Goal: Transaction & Acquisition: Purchase product/service

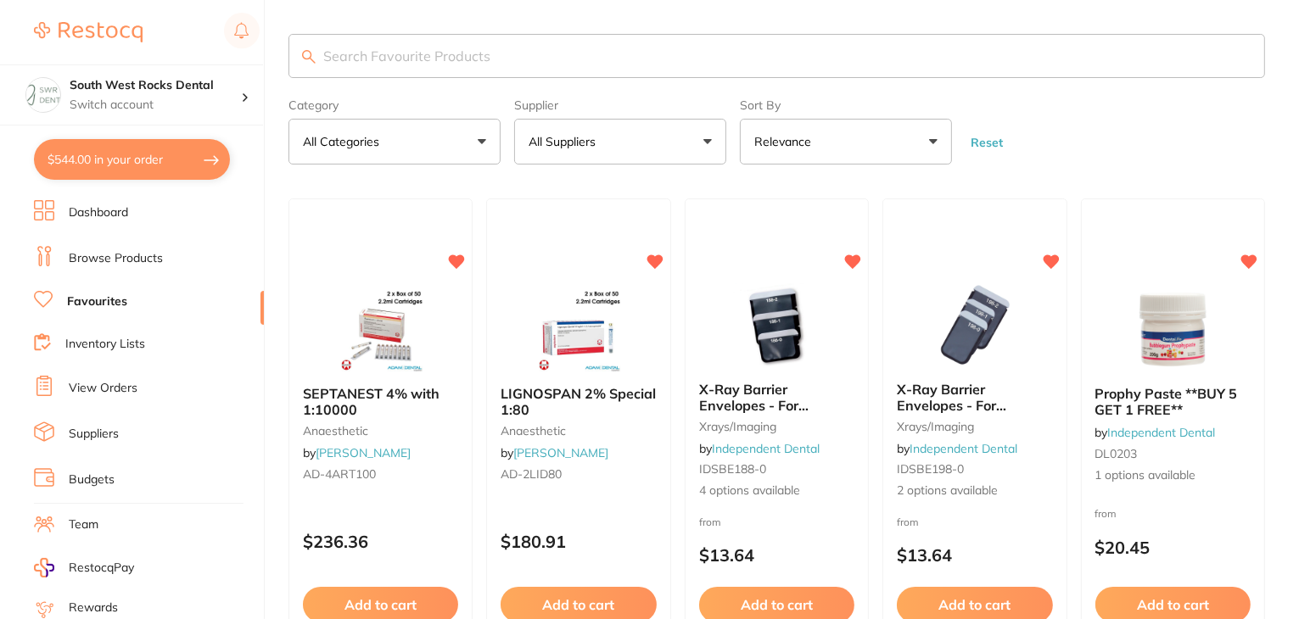
click at [709, 143] on button "All Suppliers" at bounding box center [620, 142] width 212 height 46
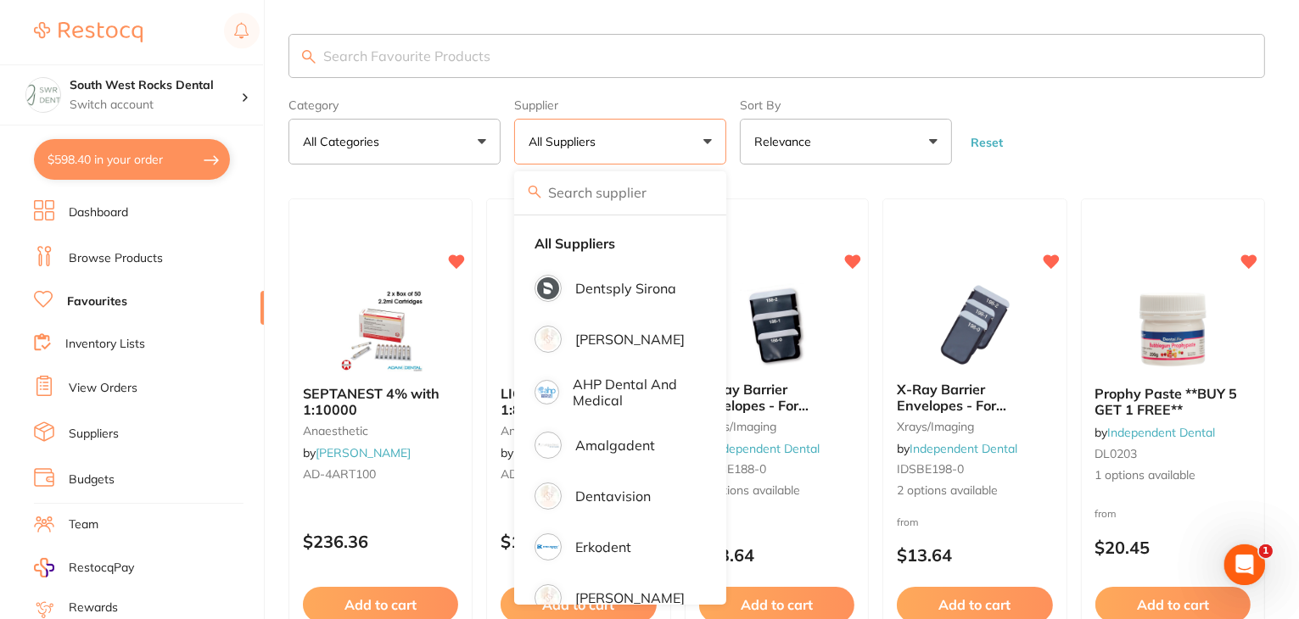
click at [1089, 142] on form "Category All Categories All Categories anaesthetic articulating burs CAD/CAM cr…" at bounding box center [776, 128] width 976 height 73
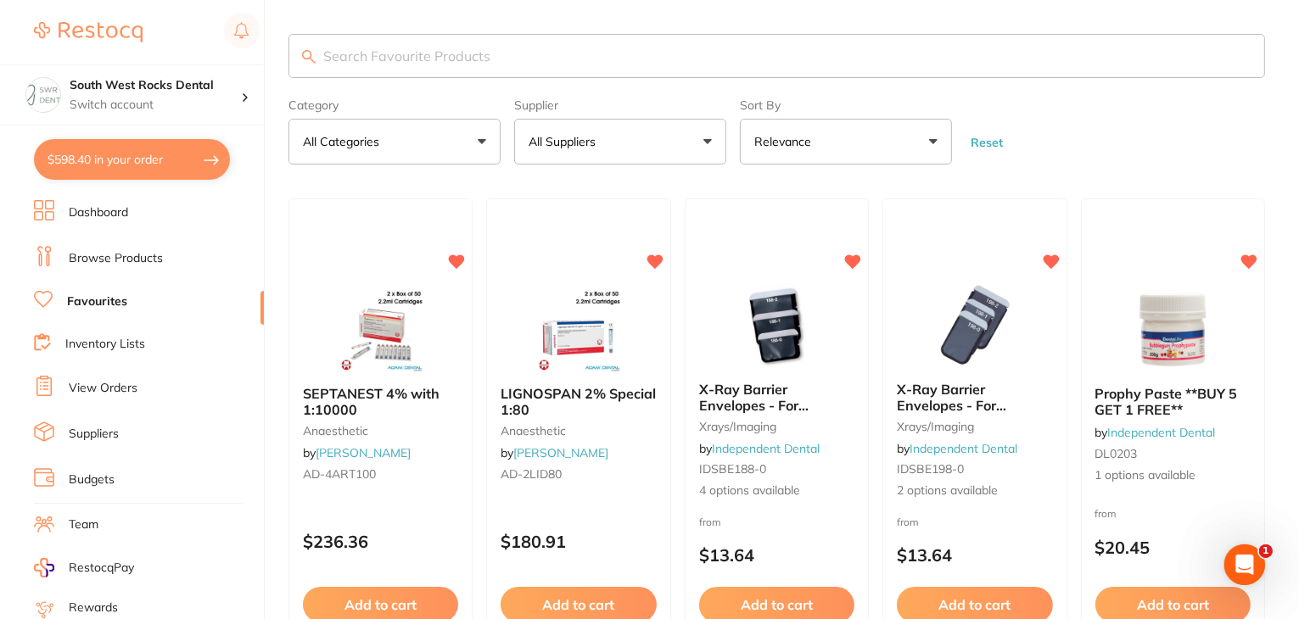
click at [78, 153] on button "$598.40 in your order" at bounding box center [132, 159] width 196 height 41
checkbox input "true"
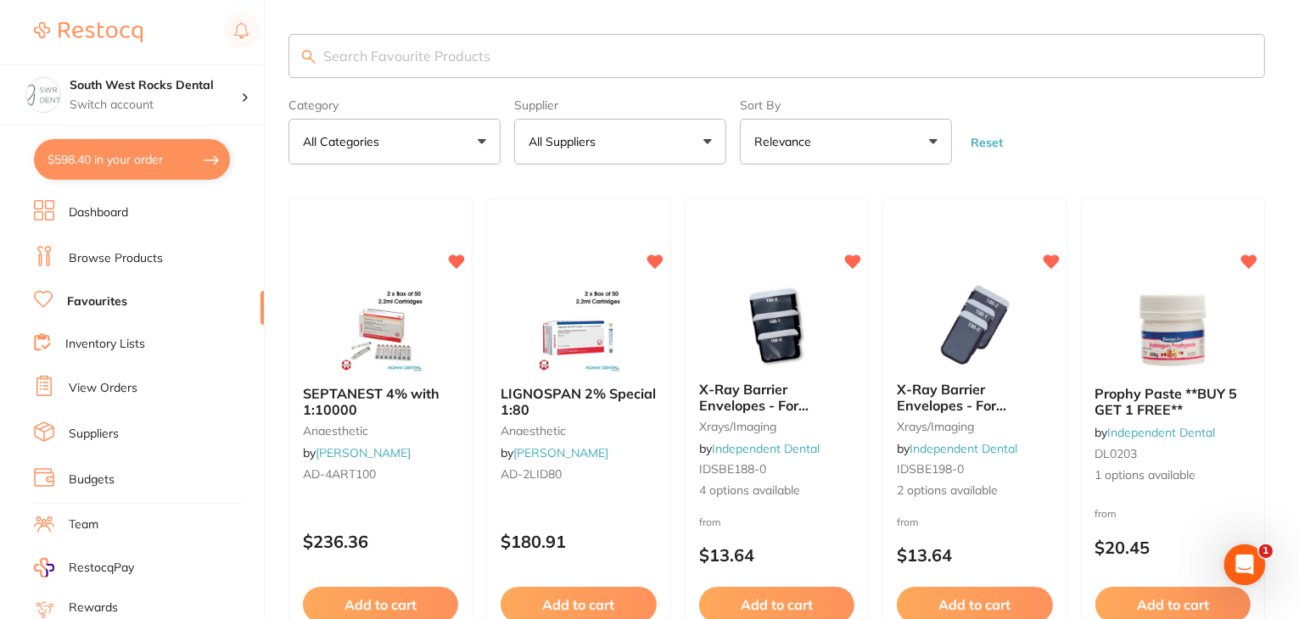
checkbox input "true"
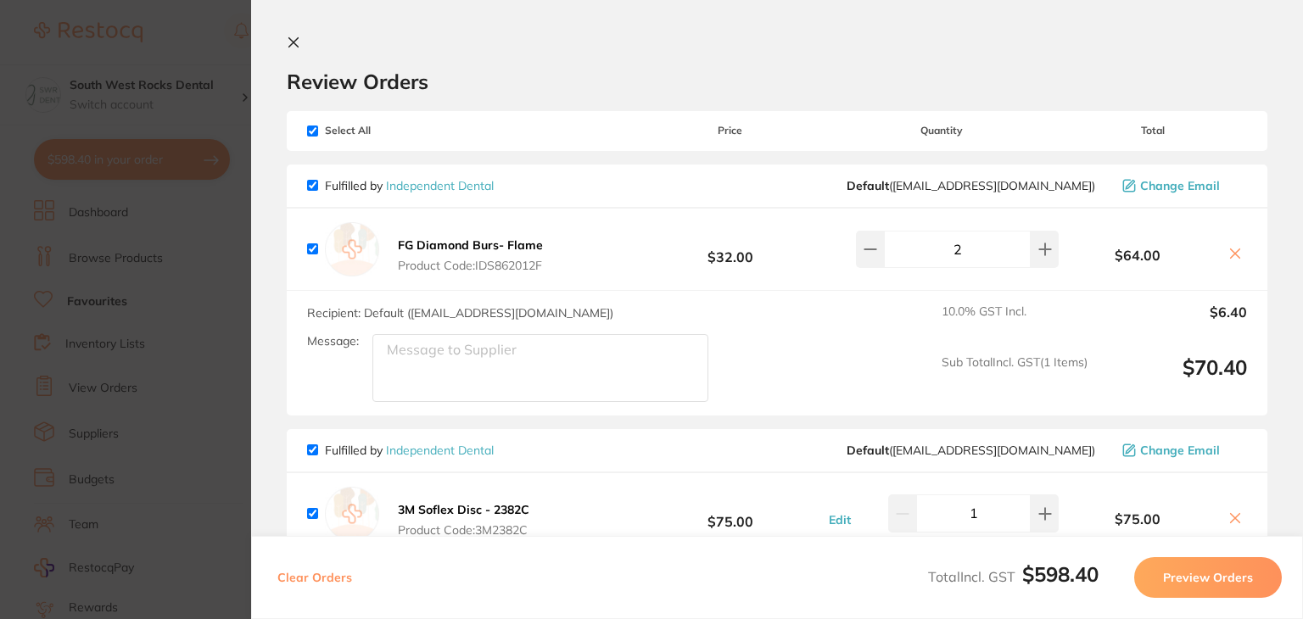
click at [295, 40] on icon at bounding box center [293, 42] width 9 height 9
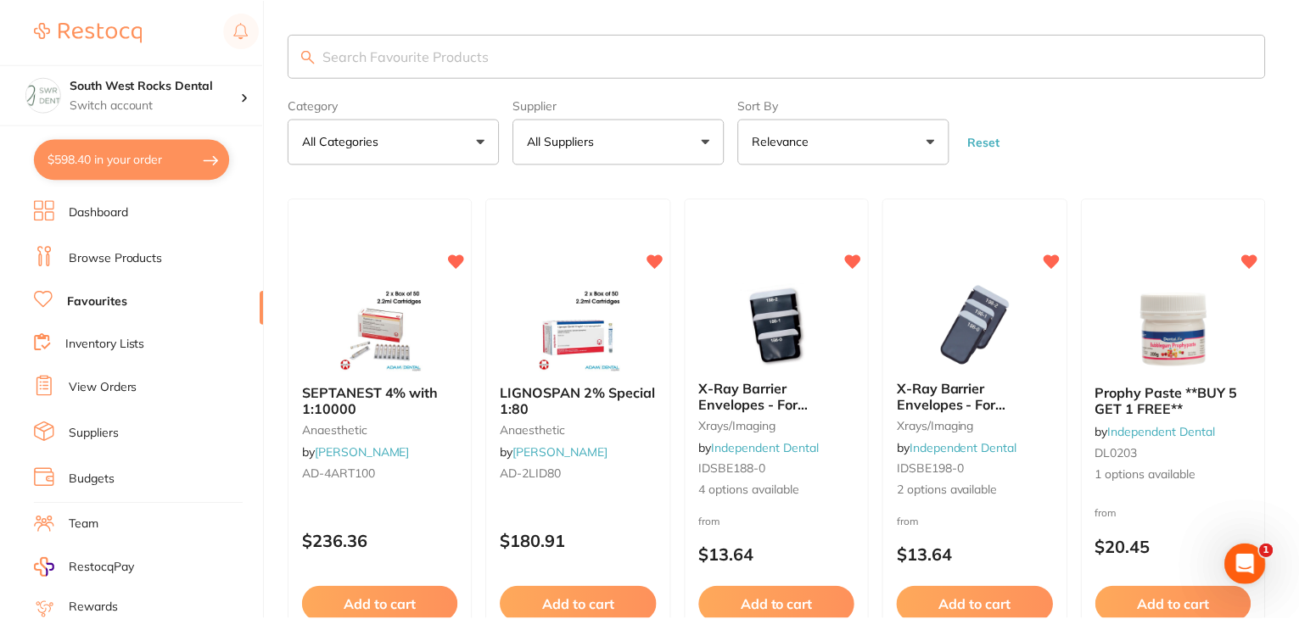
scroll to position [5168, 0]
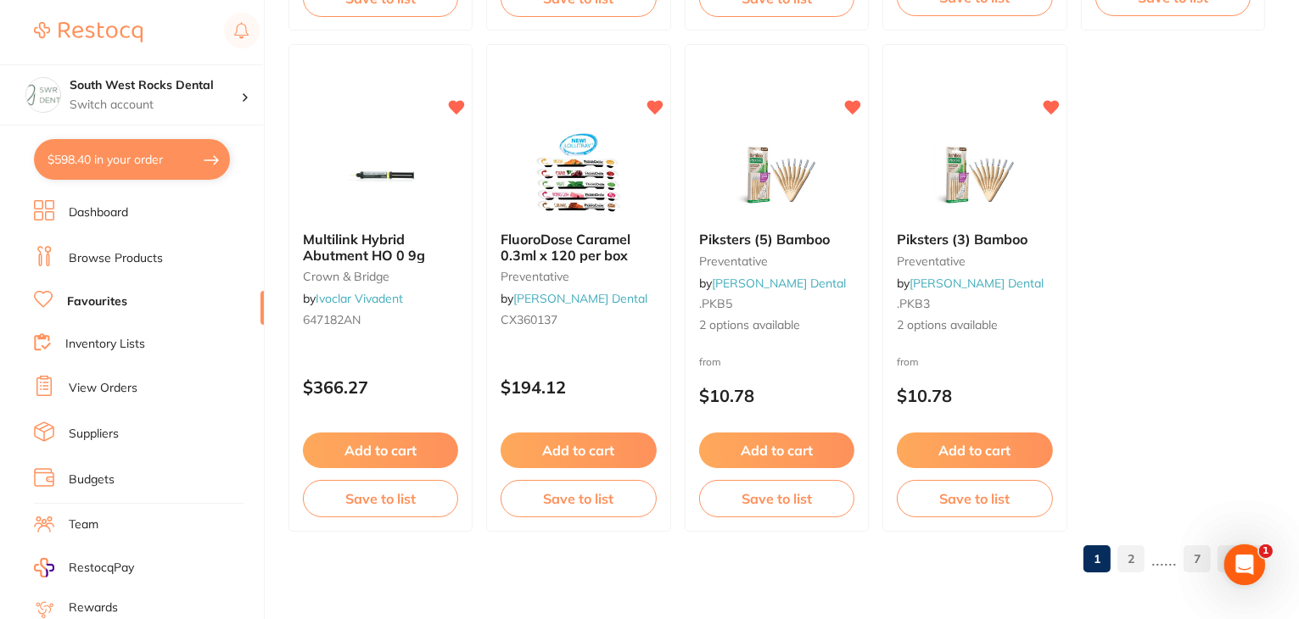
click at [144, 156] on button "$598.40 in your order" at bounding box center [132, 159] width 196 height 41
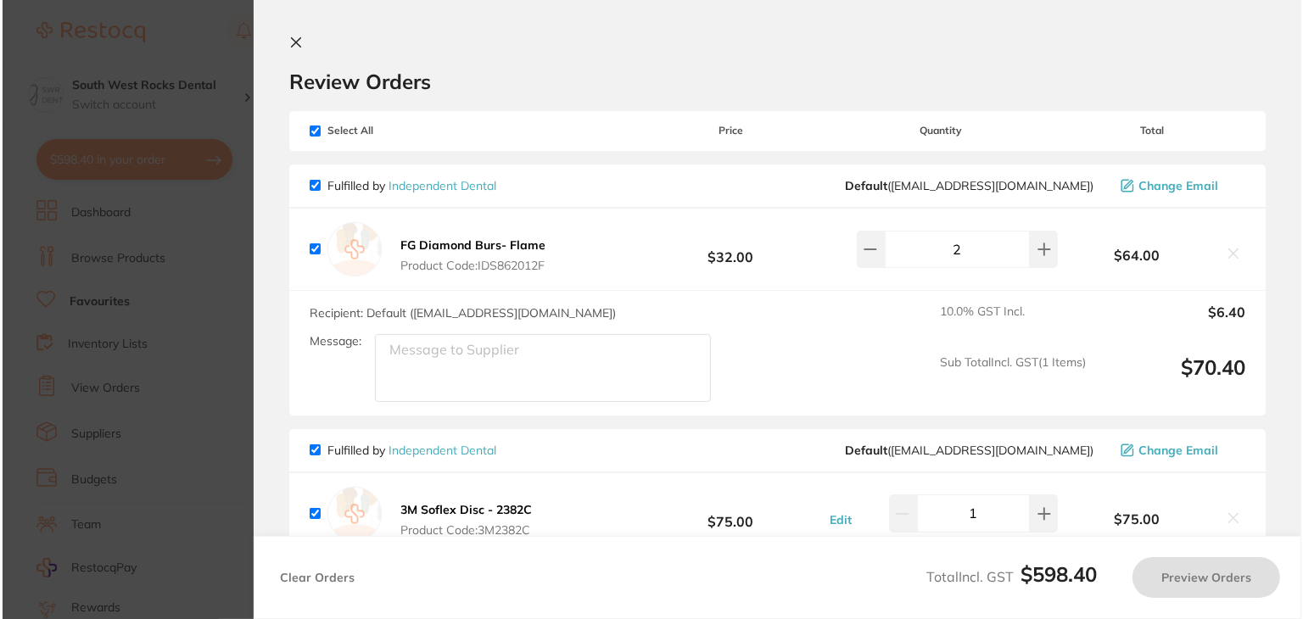
scroll to position [0, 0]
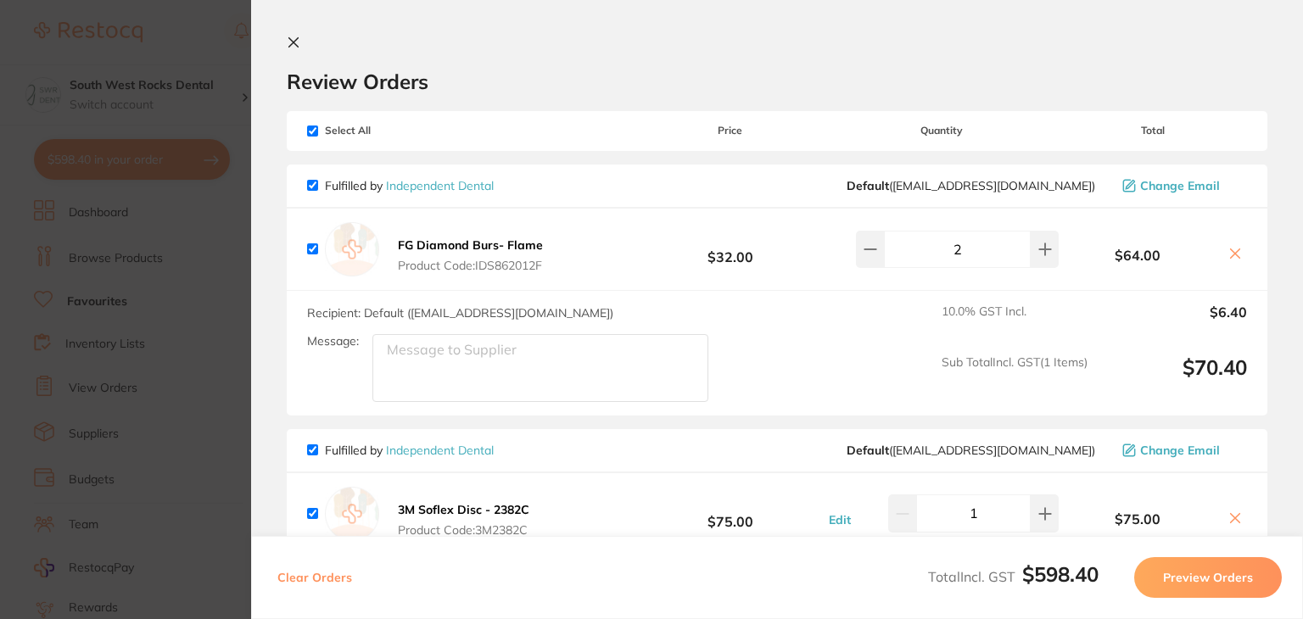
click at [312, 131] on input "checkbox" at bounding box center [312, 131] width 11 height 11
checkbox input "false"
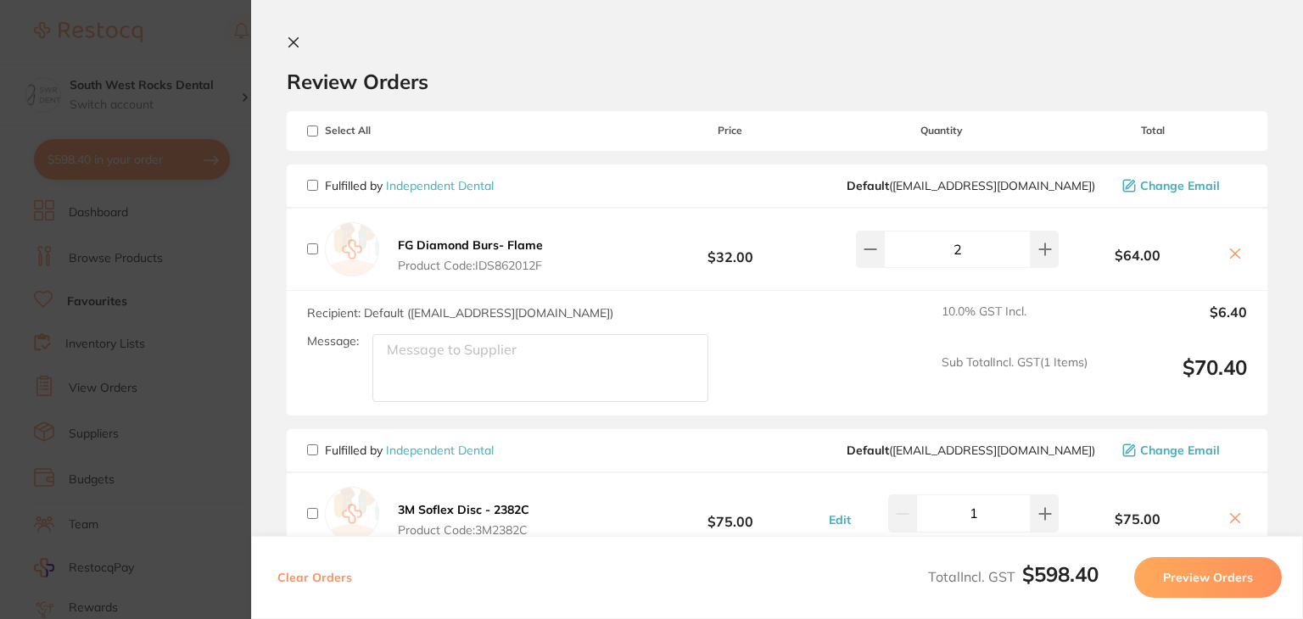
checkbox input "false"
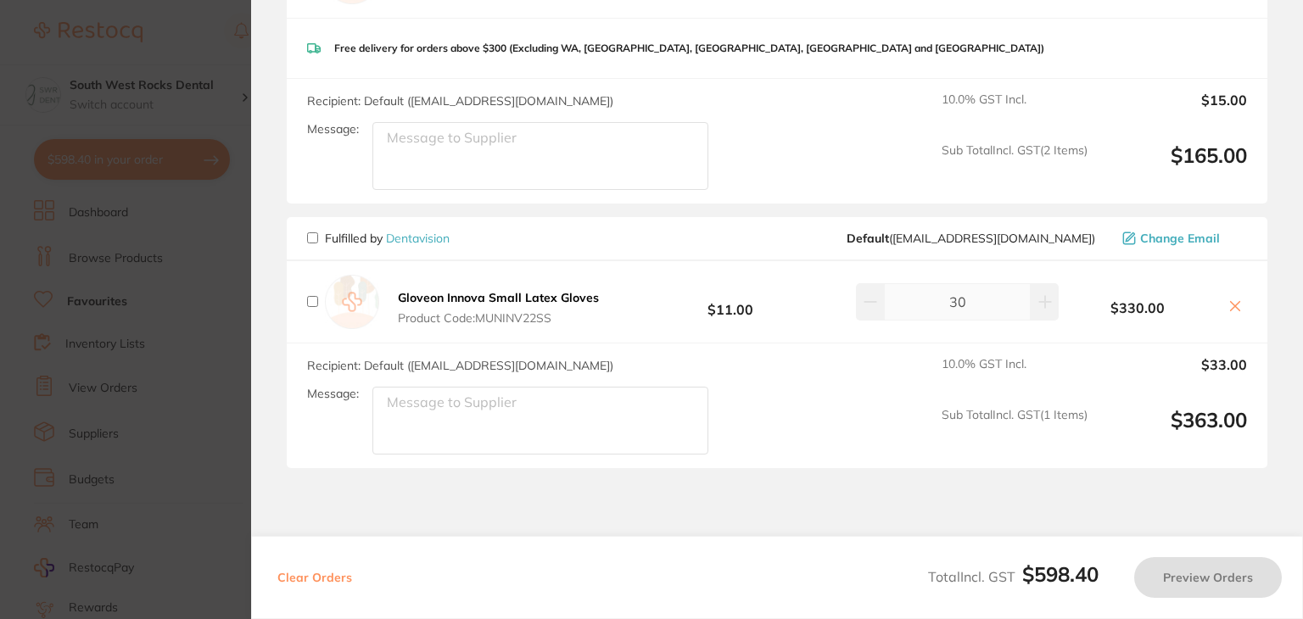
scroll to position [622, 0]
click at [312, 238] on input "checkbox" at bounding box center [312, 235] width 11 height 11
checkbox input "true"
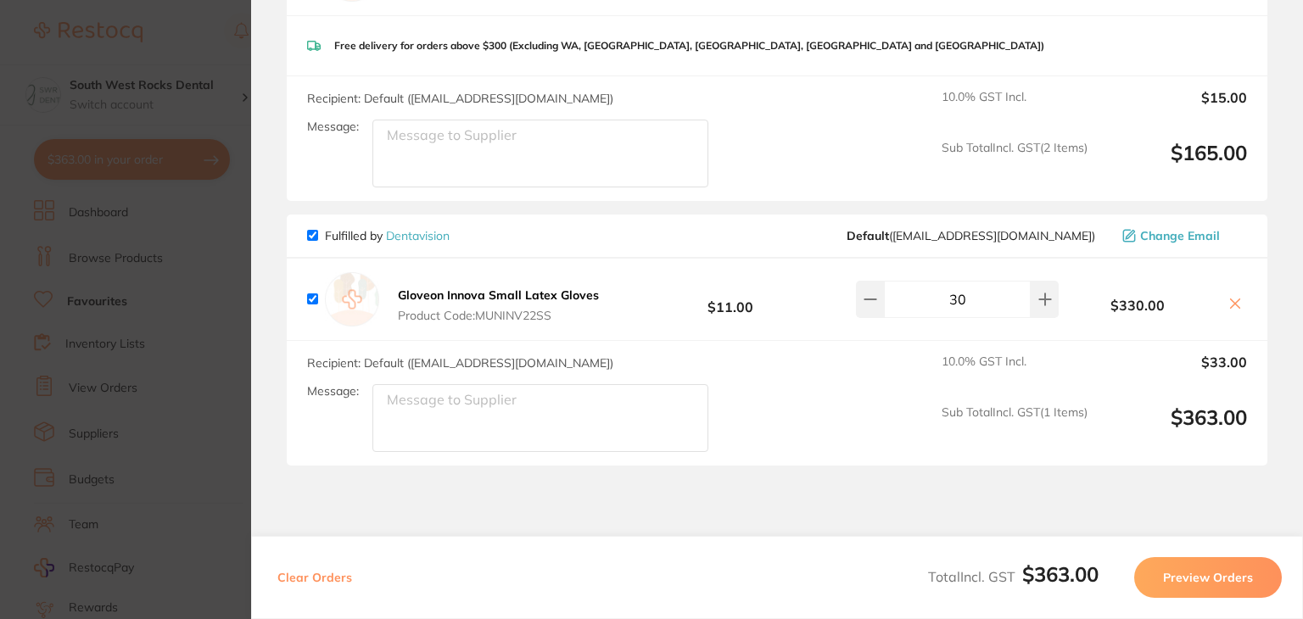
click at [1191, 574] on button "Preview Orders" at bounding box center [1208, 577] width 148 height 41
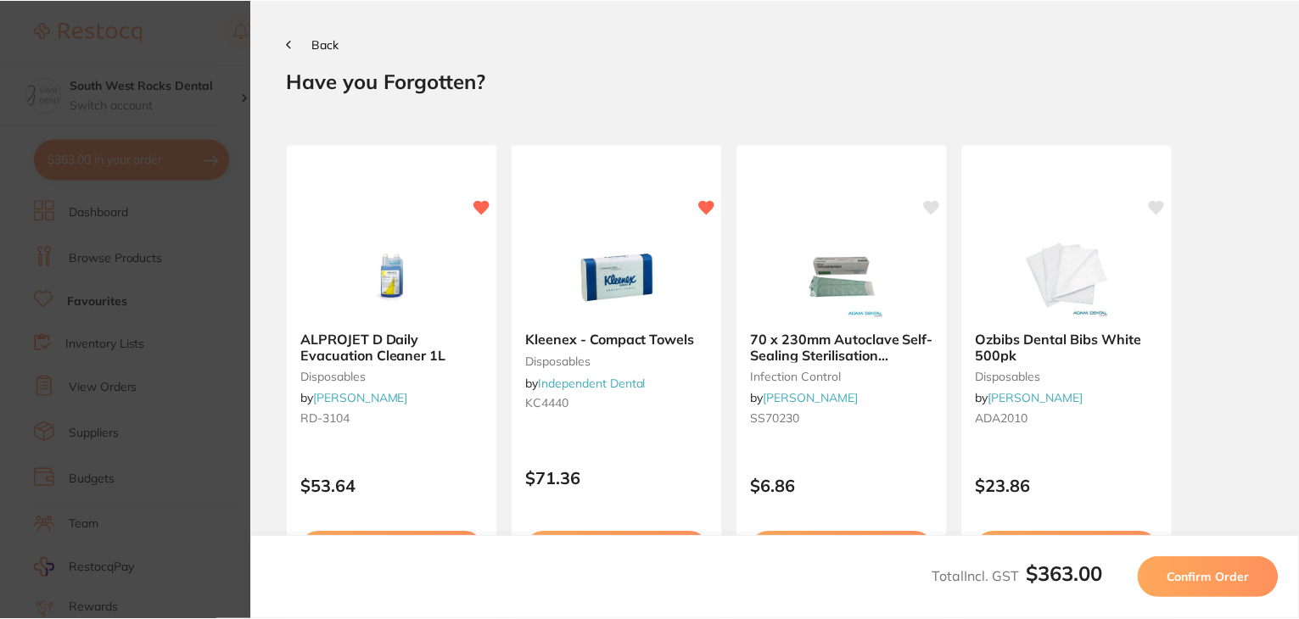
scroll to position [0, 0]
click at [1191, 574] on span "Confirm Order" at bounding box center [1211, 577] width 83 height 15
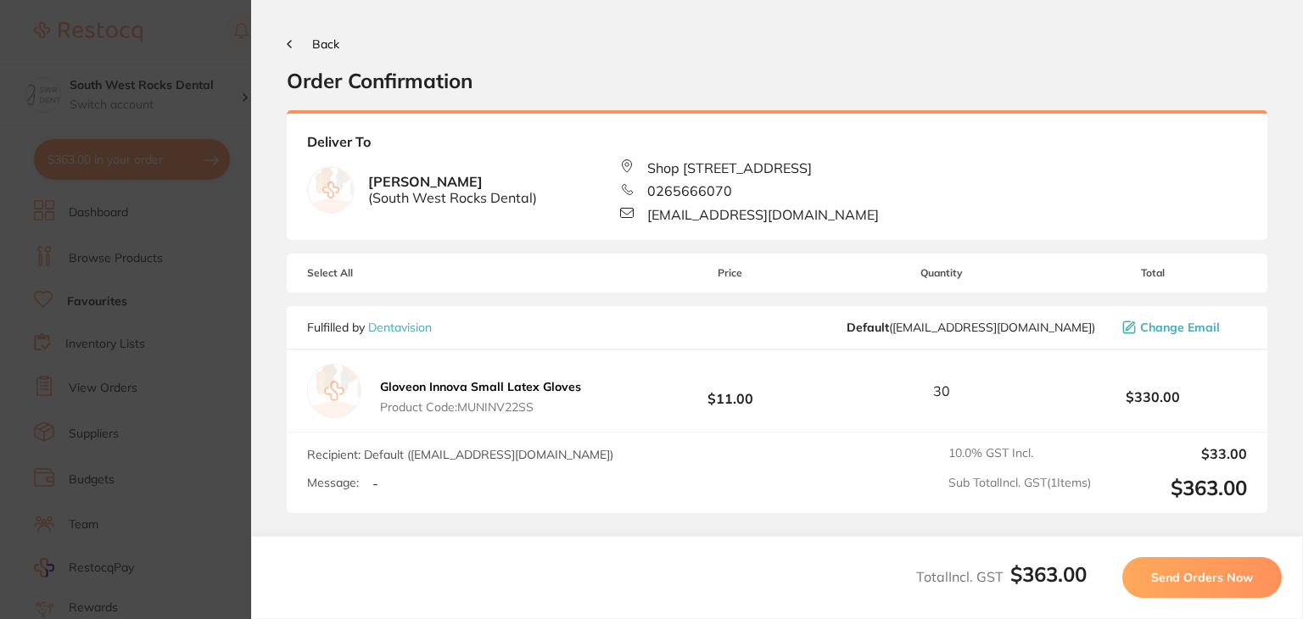
click at [1191, 574] on span "Send Orders Now" at bounding box center [1202, 577] width 102 height 15
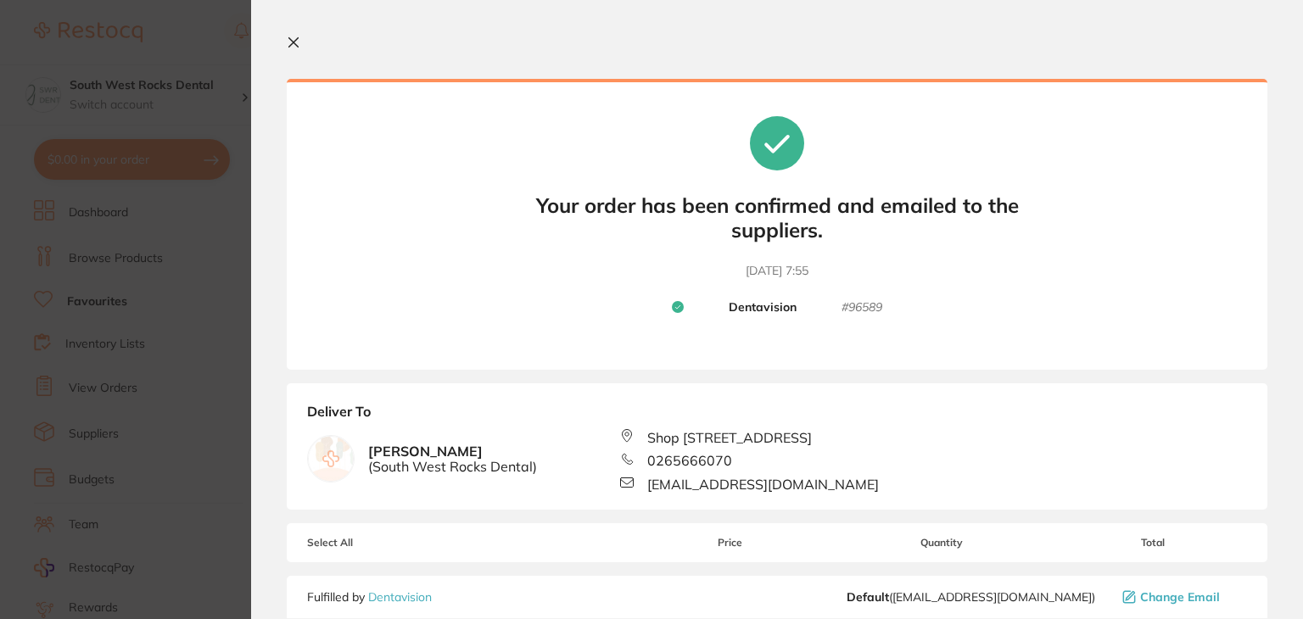
click at [315, 241] on div "Your orders are being processed and we will notify you once we have placed the …" at bounding box center [777, 224] width 981 height 291
click at [296, 43] on icon at bounding box center [294, 43] width 14 height 14
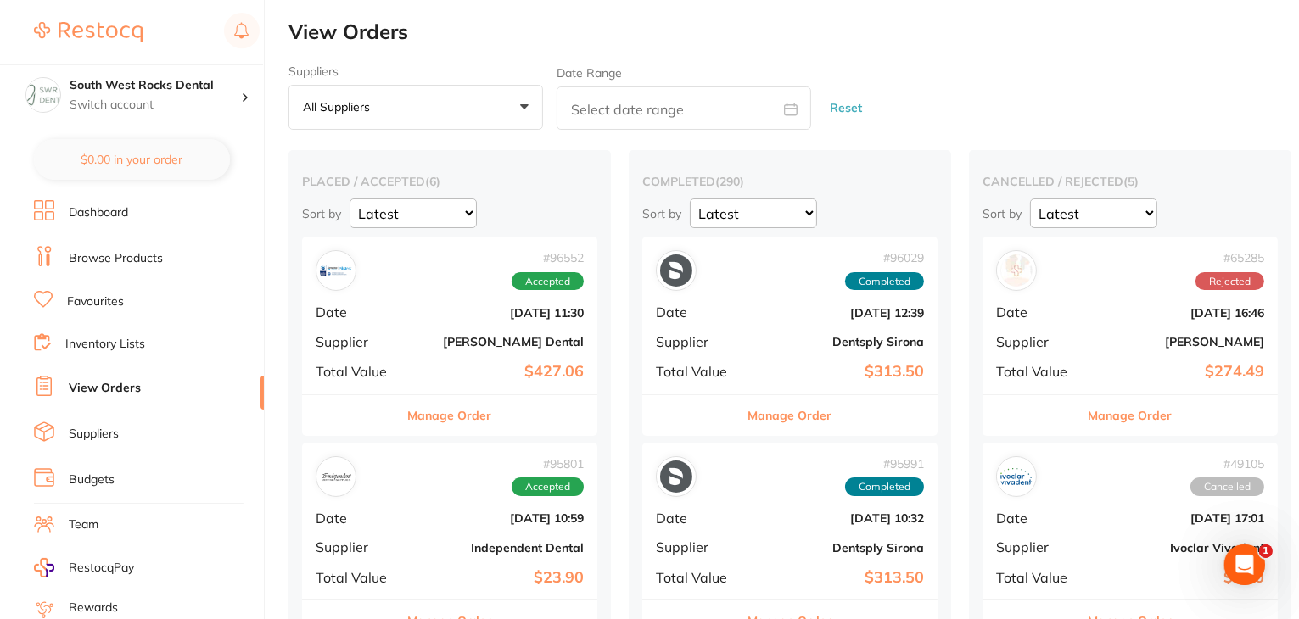
checkbox input "false"
